Goal: Task Accomplishment & Management: Complete application form

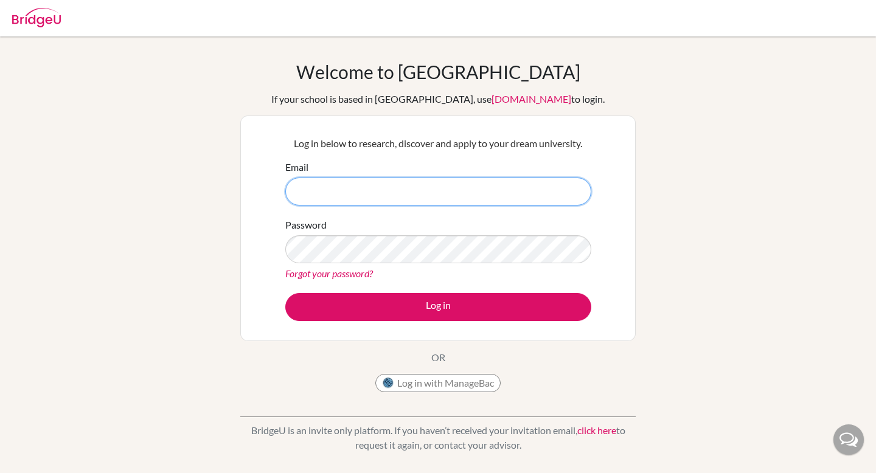
click at [534, 189] on input "Email" at bounding box center [438, 192] width 306 height 28
type input "L"
type input "[EMAIL_ADDRESS][DOMAIN_NAME]"
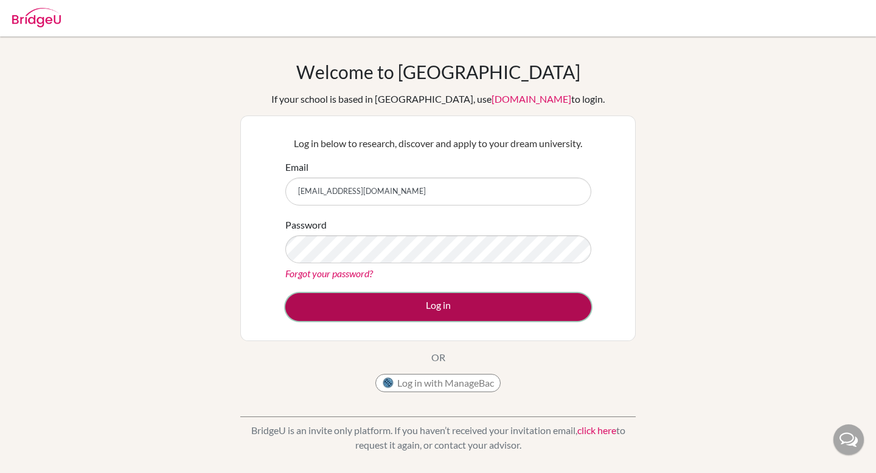
click at [423, 312] on button "Log in" at bounding box center [438, 307] width 306 height 28
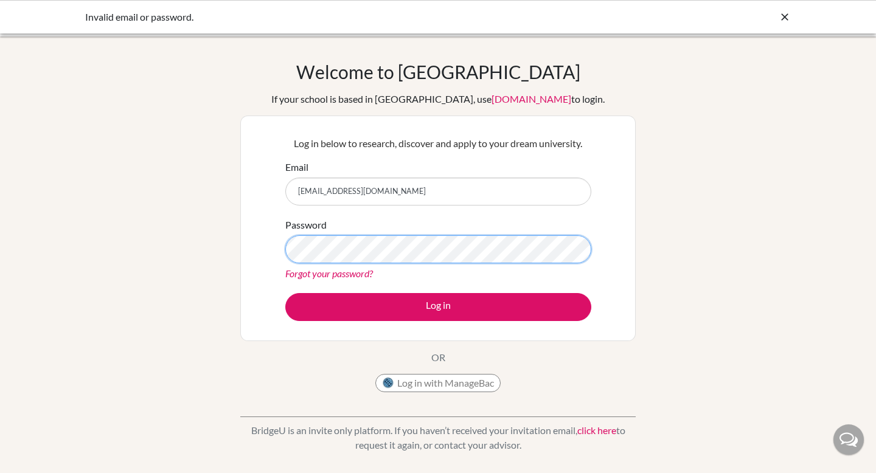
click at [285, 293] on button "Log in" at bounding box center [438, 307] width 306 height 28
